Goal: Task Accomplishment & Management: Complete application form

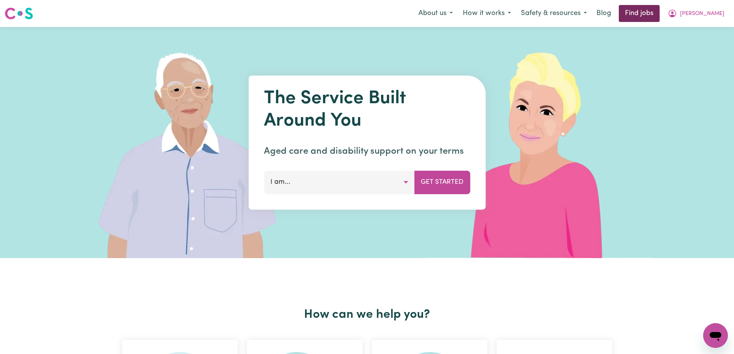
click at [653, 16] on link "Find jobs" at bounding box center [638, 13] width 41 height 17
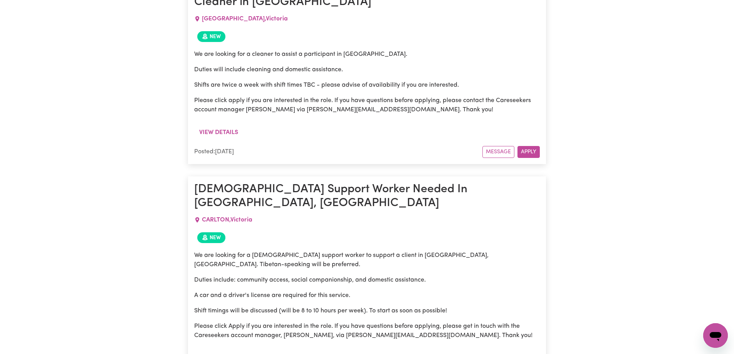
scroll to position [469, 0]
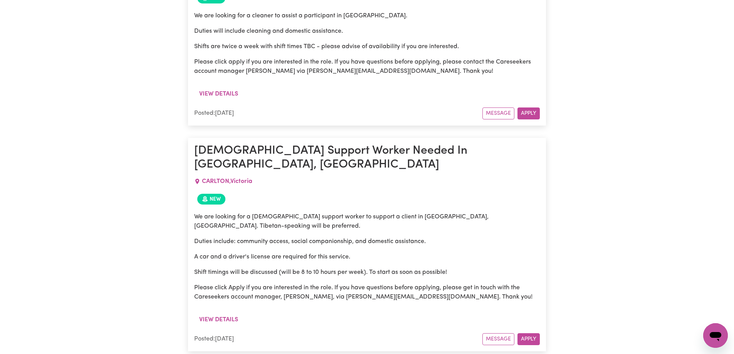
click at [426, 212] on p "We are looking for a [DEMOGRAPHIC_DATA] support worker to support a client in […" at bounding box center [366, 221] width 345 height 18
click at [427, 212] on p "We are looking for a [DEMOGRAPHIC_DATA] support worker to support a client in […" at bounding box center [366, 221] width 345 height 18
click at [423, 212] on p "We are looking for a [DEMOGRAPHIC_DATA] support worker to support a client in […" at bounding box center [366, 221] width 345 height 18
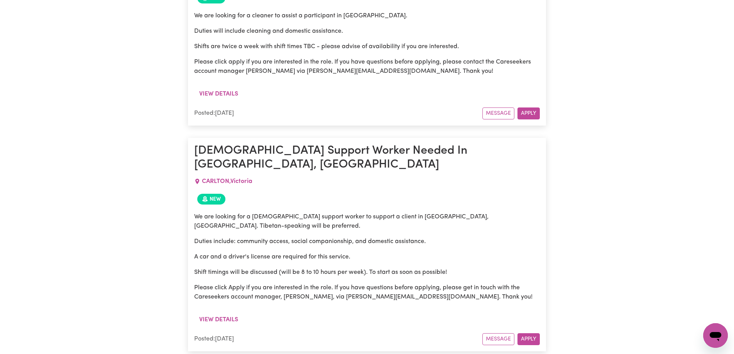
click at [451, 191] on div "New" at bounding box center [366, 199] width 345 height 17
click at [428, 212] on p "We are looking for a [DEMOGRAPHIC_DATA] support worker to support a client in […" at bounding box center [366, 221] width 345 height 18
click at [462, 191] on div "New" at bounding box center [366, 199] width 345 height 17
click at [421, 212] on p "We are looking for a [DEMOGRAPHIC_DATA] support worker to support a client in […" at bounding box center [366, 221] width 345 height 18
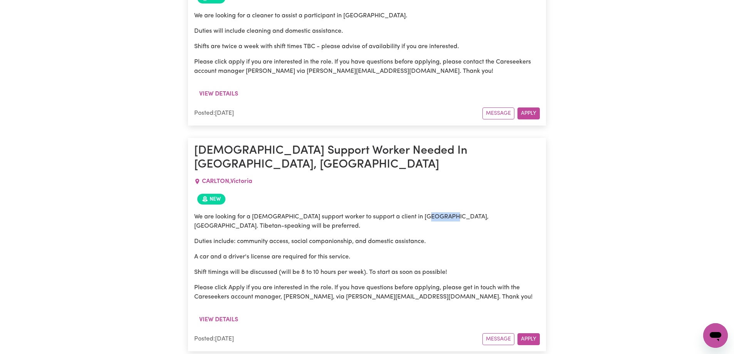
click at [421, 212] on p "We are looking for a [DEMOGRAPHIC_DATA] support worker to support a client in […" at bounding box center [366, 221] width 345 height 18
click at [441, 208] on div "We are looking for a [DEMOGRAPHIC_DATA] support worker to support a client in […" at bounding box center [366, 260] width 345 height 105
drag, startPoint x: 413, startPoint y: 203, endPoint x: 463, endPoint y: 204, distance: 50.5
click at [463, 212] on p "We are looking for a [DEMOGRAPHIC_DATA] support worker to support a client in […" at bounding box center [366, 221] width 345 height 18
click at [430, 212] on p "We are looking for a [DEMOGRAPHIC_DATA] support worker to support a client in […" at bounding box center [366, 221] width 345 height 18
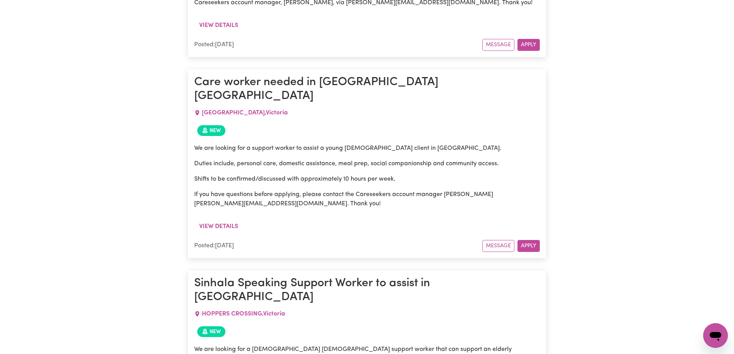
scroll to position [777, 0]
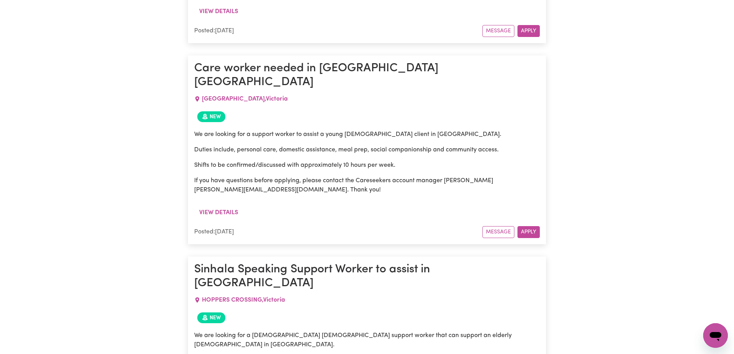
click at [209, 263] on h1 "Sinhala Speaking Support Worker to assist in [GEOGRAPHIC_DATA]" at bounding box center [366, 277] width 345 height 28
click at [349, 309] on div "New" at bounding box center [366, 317] width 345 height 17
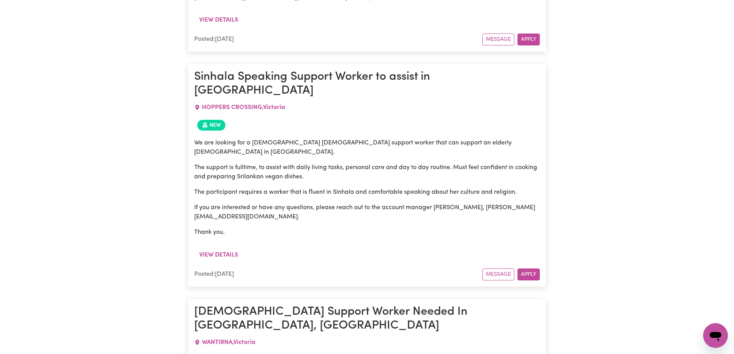
scroll to position [1008, 0]
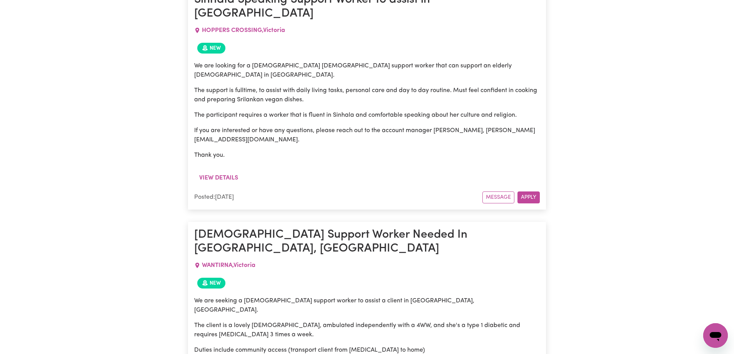
click at [236, 345] on p "Duties include community access (transport client from [MEDICAL_DATA] to home)" at bounding box center [366, 349] width 345 height 9
click at [261, 321] on p "The client is a lovely [DEMOGRAPHIC_DATA], ambulated independently with a 4WW, …" at bounding box center [366, 330] width 345 height 18
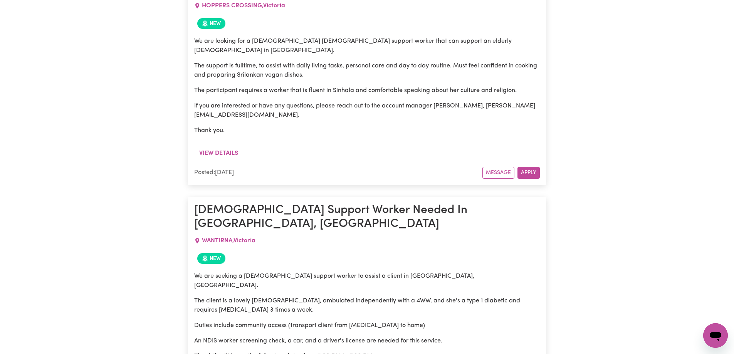
scroll to position [1085, 0]
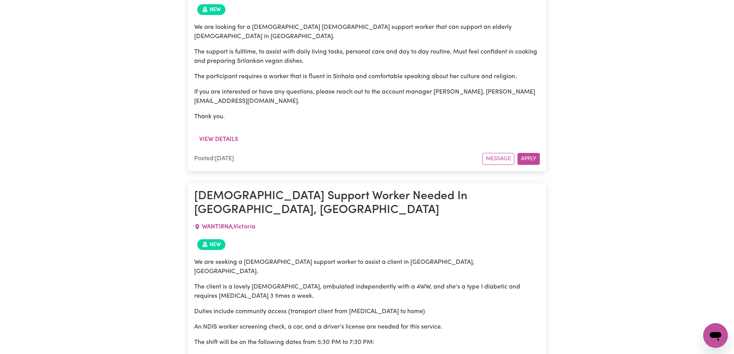
click at [255, 322] on p "An NDIS worker screening check, a car, and a driver's license are needed for th…" at bounding box center [366, 326] width 345 height 9
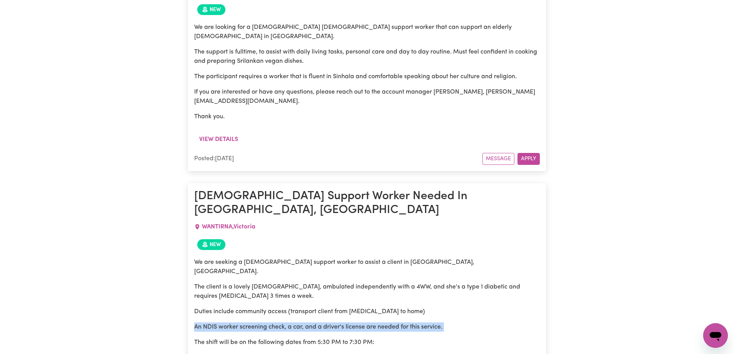
click at [255, 322] on p "An NDIS worker screening check, a car, and a driver's license are needed for th…" at bounding box center [366, 326] width 345 height 9
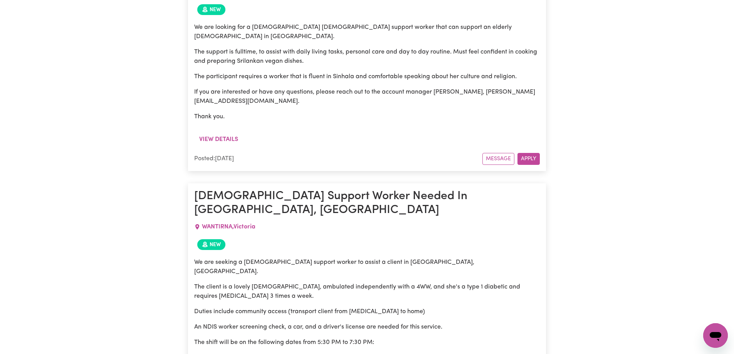
click at [255, 307] on p "Duties include community access (transport client from [MEDICAL_DATA] to home)" at bounding box center [366, 311] width 345 height 9
click at [234, 338] on p "The shift will be on the following dates from 5:30 PM to 7:30 PM:" at bounding box center [366, 342] width 345 height 9
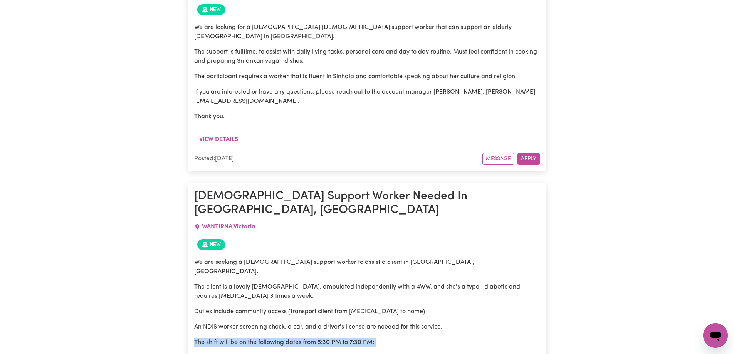
click at [234, 338] on p "The shift will be on the following dates from 5:30 PM to 7:30 PM:" at bounding box center [366, 342] width 345 height 9
click at [396, 338] on p "The shift will be on the following dates from 5:30 PM to 7:30 PM:" at bounding box center [366, 342] width 345 height 9
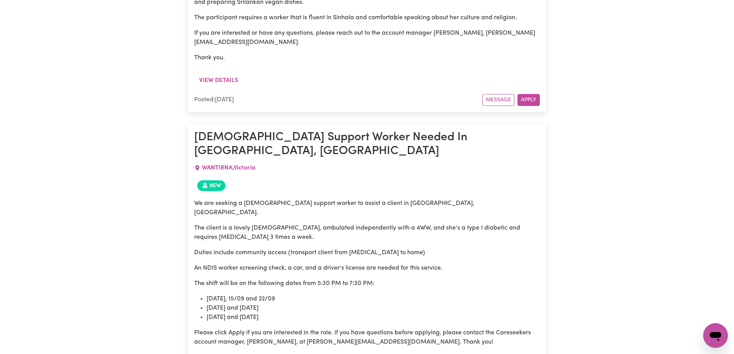
scroll to position [1162, 0]
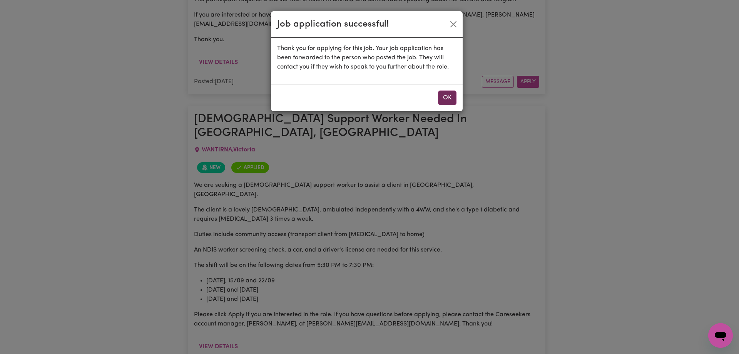
click at [446, 99] on button "OK" at bounding box center [447, 97] width 18 height 15
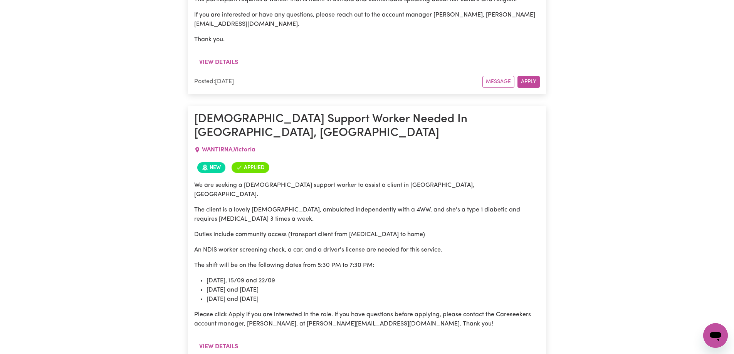
scroll to position [1201, 0]
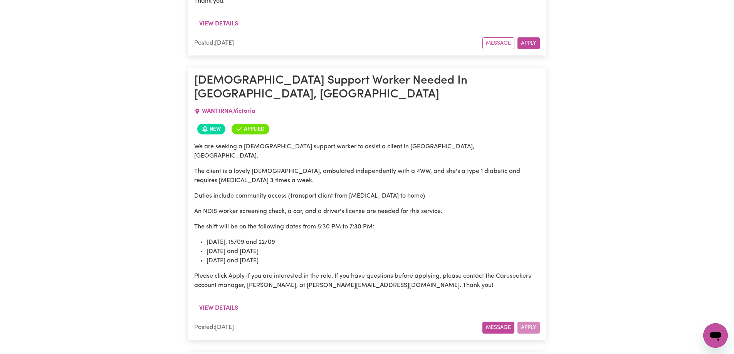
click at [498, 322] on button "Message" at bounding box center [498, 328] width 32 height 12
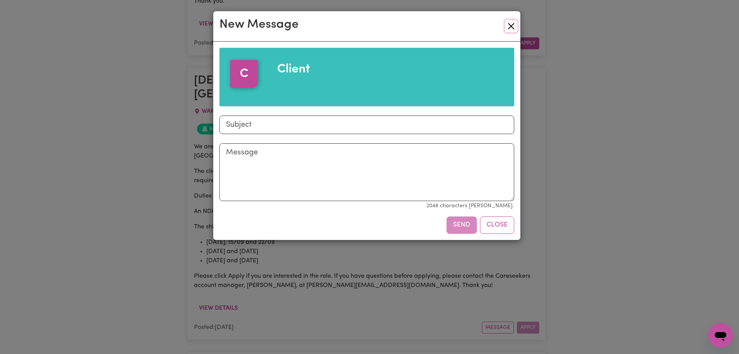
click at [508, 26] on button "Close" at bounding box center [511, 26] width 12 height 12
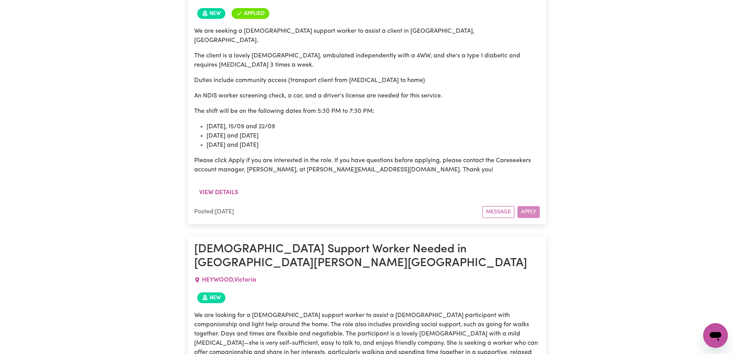
scroll to position [1355, 0]
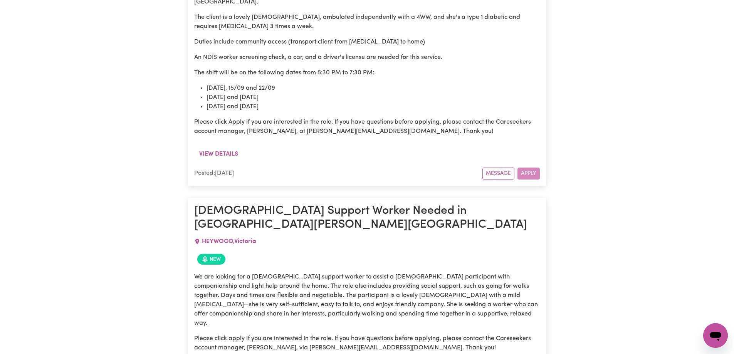
click at [247, 272] on p "We are looking for a [DEMOGRAPHIC_DATA] support worker to assist a [DEMOGRAPHIC…" at bounding box center [366, 299] width 345 height 55
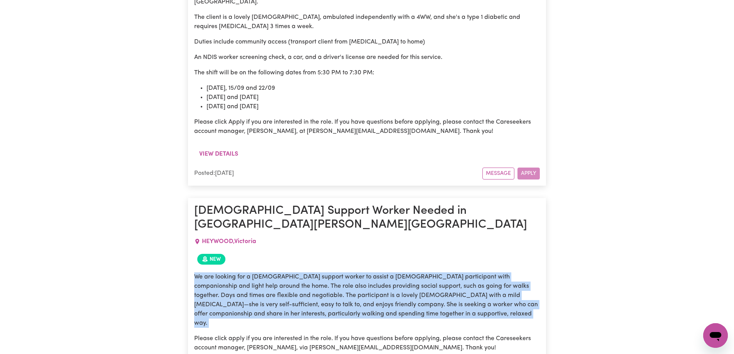
click at [247, 272] on p "We are looking for a [DEMOGRAPHIC_DATA] support worker to assist a [DEMOGRAPHIC…" at bounding box center [366, 299] width 345 height 55
click at [385, 272] on p "We are looking for a [DEMOGRAPHIC_DATA] support worker to assist a [DEMOGRAPHIC…" at bounding box center [366, 299] width 345 height 55
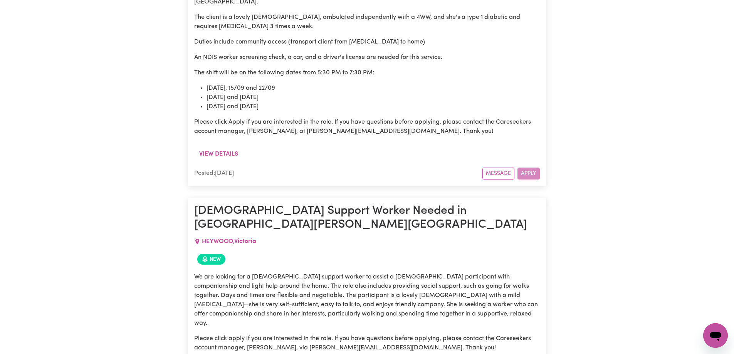
click at [258, 334] on p "Please click apply if you are interested in the role. If you have questions bef…" at bounding box center [366, 343] width 345 height 18
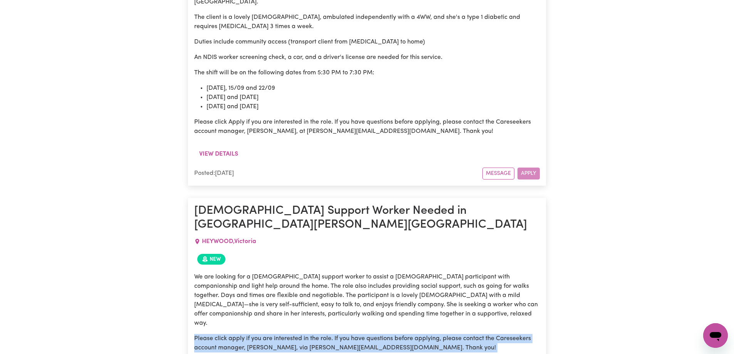
click at [258, 334] on p "Please click apply if you are interested in the role. If you have questions bef…" at bounding box center [366, 343] width 345 height 18
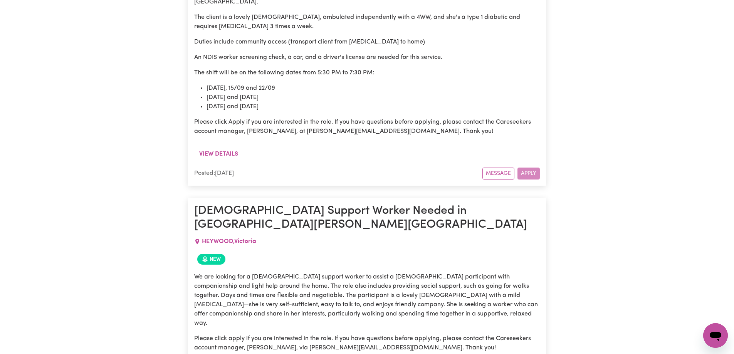
click at [278, 272] on p "We are looking for a [DEMOGRAPHIC_DATA] support worker to assist a [DEMOGRAPHIC…" at bounding box center [366, 299] width 345 height 55
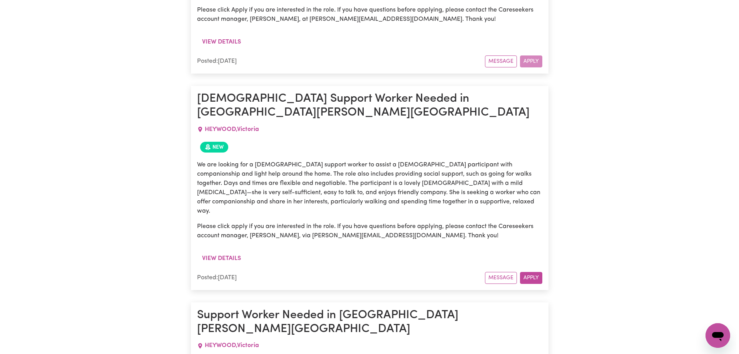
scroll to position [1393, 0]
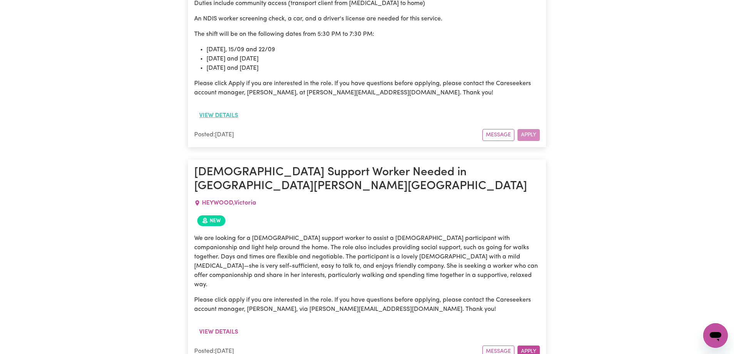
click at [225, 108] on button "View details" at bounding box center [218, 115] width 49 height 15
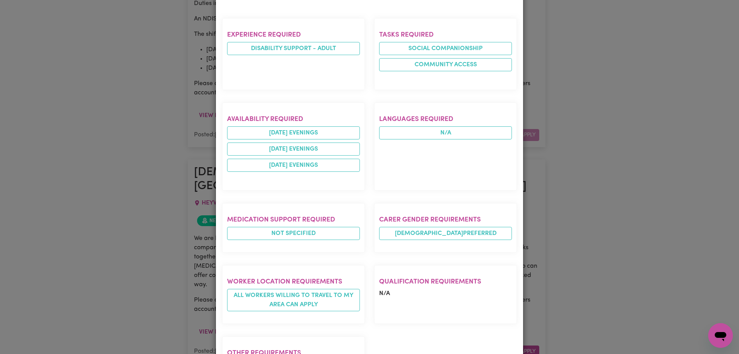
scroll to position [381, 0]
click at [273, 143] on li "[DATE] evenings" at bounding box center [293, 149] width 133 height 13
click at [129, 195] on div "Job Details [DEMOGRAPHIC_DATA] Support Worker Needed In [GEOGRAPHIC_DATA], [GEO…" at bounding box center [369, 177] width 739 height 354
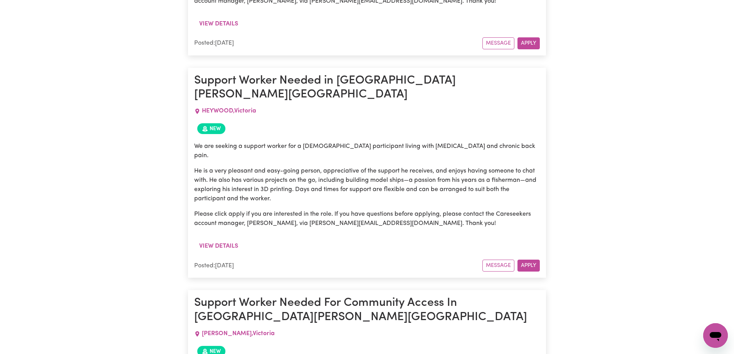
scroll to position [1740, 0]
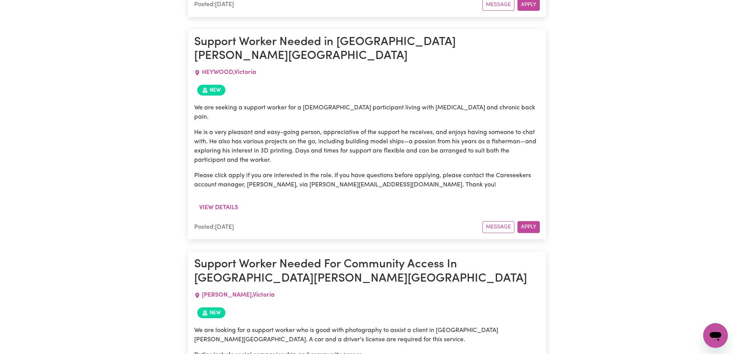
click at [290, 326] on p "We are looking for a support worker who is good with photography to assist a cl…" at bounding box center [366, 335] width 345 height 18
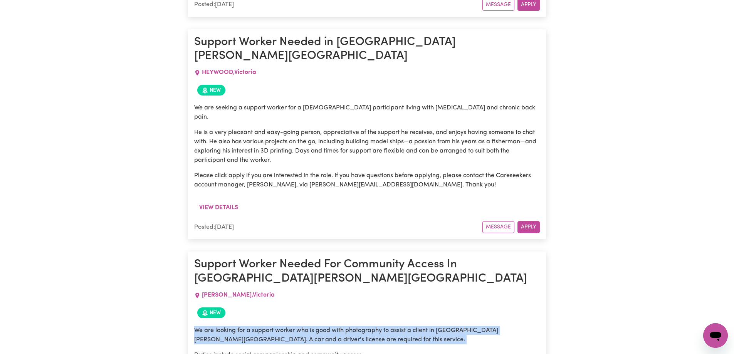
click at [290, 326] on p "We are looking for a support worker who is good with photography to assist a cl…" at bounding box center [366, 335] width 345 height 18
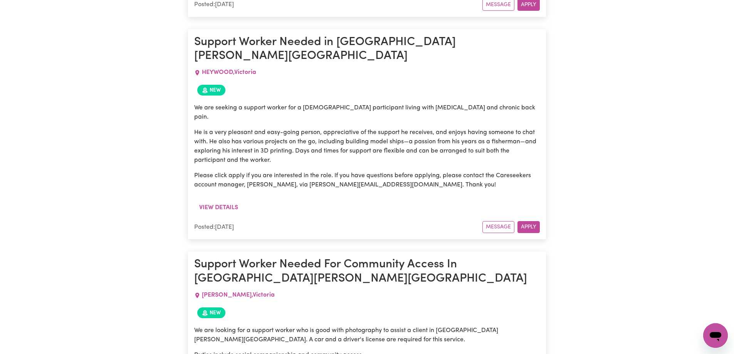
click at [244, 350] on p "Duties include social companionship and community access." at bounding box center [366, 354] width 345 height 9
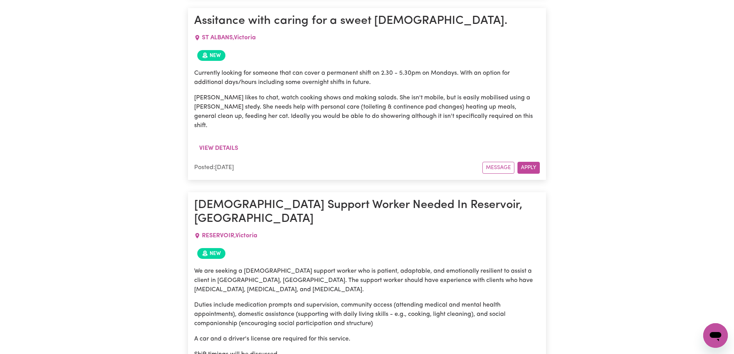
scroll to position [2934, 0]
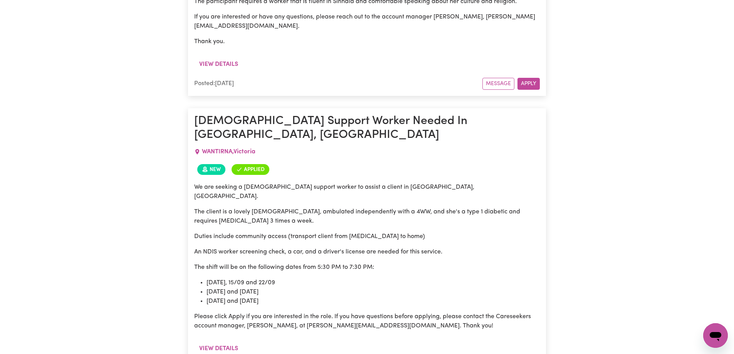
scroll to position [1162, 0]
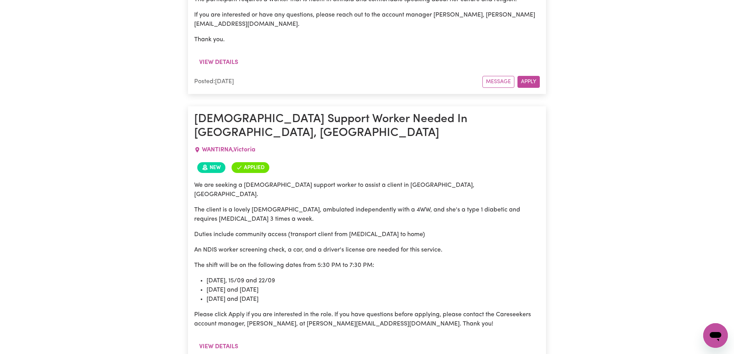
click at [307, 205] on p "The client is a lovely [DEMOGRAPHIC_DATA], ambulated independently with a 4WW, …" at bounding box center [366, 214] width 345 height 18
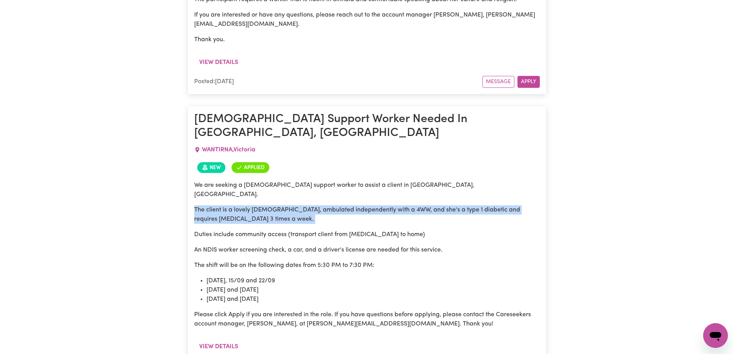
click at [307, 205] on p "The client is a lovely [DEMOGRAPHIC_DATA], ambulated independently with a 4WW, …" at bounding box center [366, 214] width 345 height 18
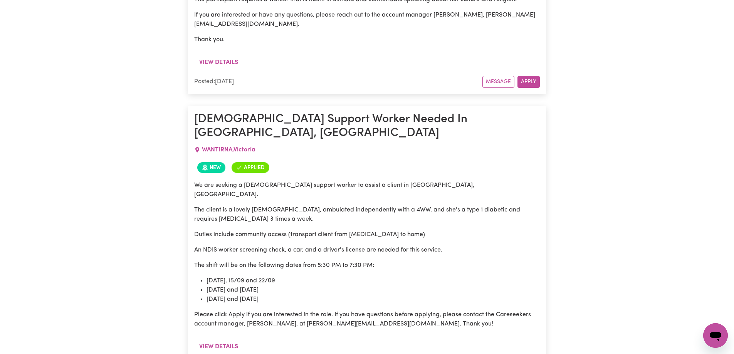
click at [239, 230] on p "Duties include community access (transport client from [MEDICAL_DATA] to home)" at bounding box center [366, 234] width 345 height 9
click at [372, 230] on p "Duties include community access (transport client from [MEDICAL_DATA] to home)" at bounding box center [366, 234] width 345 height 9
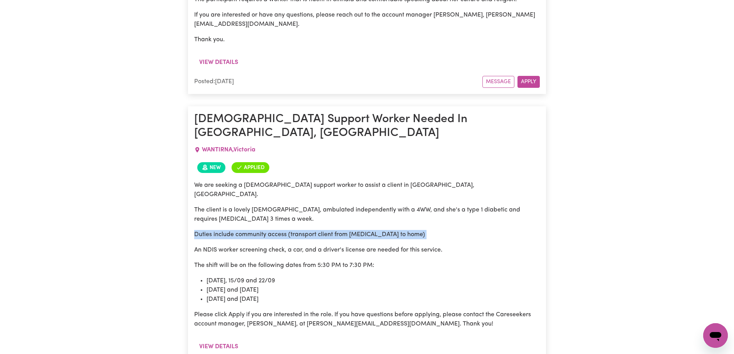
click at [372, 230] on p "Duties include community access (transport client from [MEDICAL_DATA] to home)" at bounding box center [366, 234] width 345 height 9
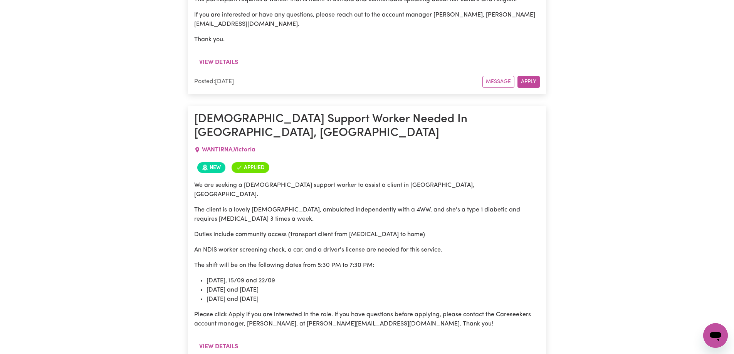
click at [374, 205] on p "The client is a lovely [DEMOGRAPHIC_DATA], ambulated independently with a 4WW, …" at bounding box center [366, 214] width 345 height 18
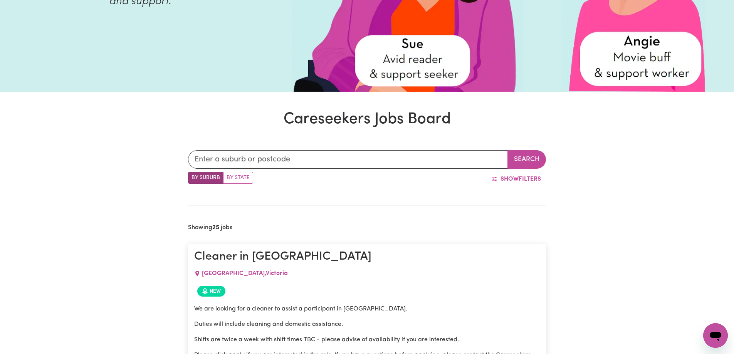
scroll to position [84, 0]
